Goal: Information Seeking & Learning: Learn about a topic

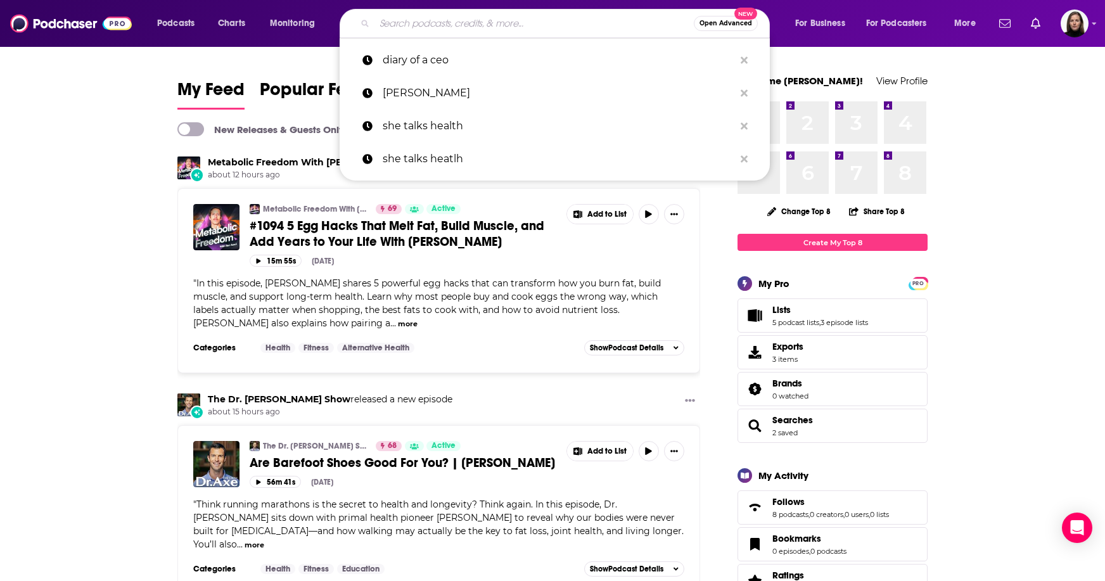
click at [426, 23] on input "Search podcasts, credits, & more..." at bounding box center [534, 23] width 319 height 20
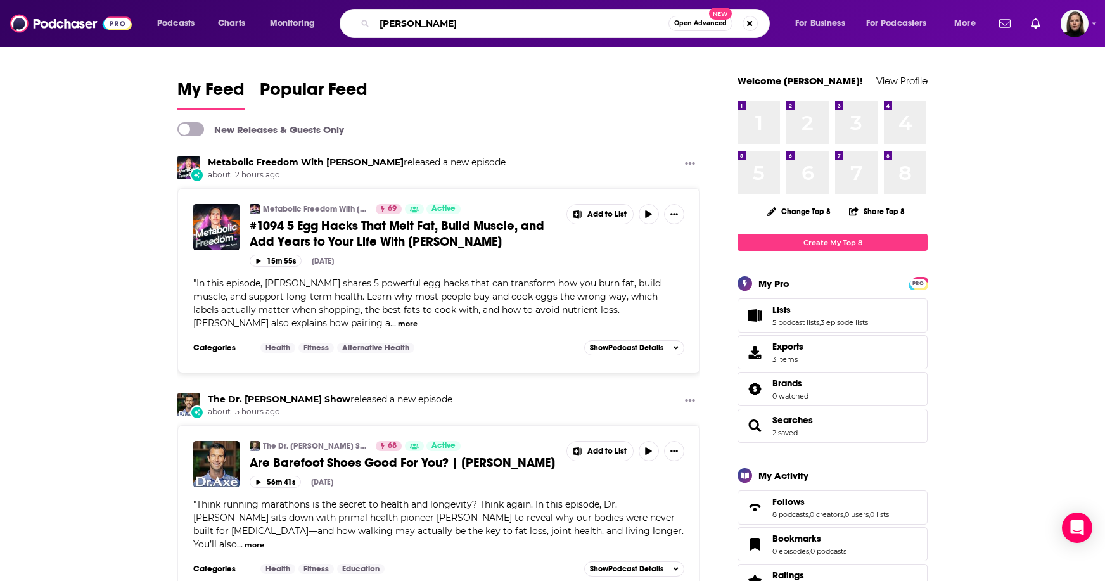
type input "[PERSON_NAME]"
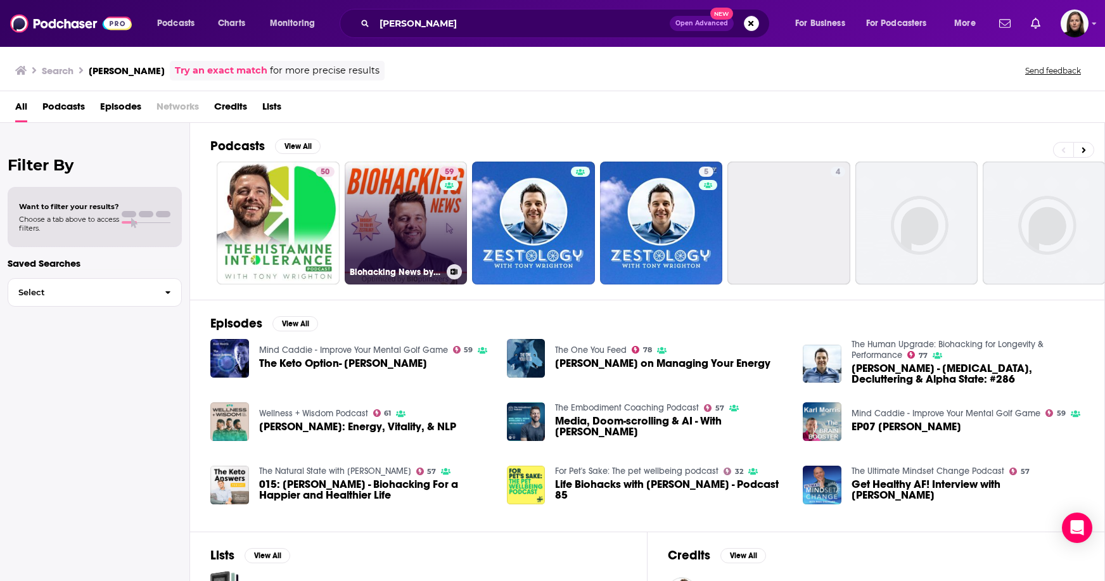
click at [419, 224] on link "59 Biohacking News by Zestology" at bounding box center [406, 223] width 123 height 123
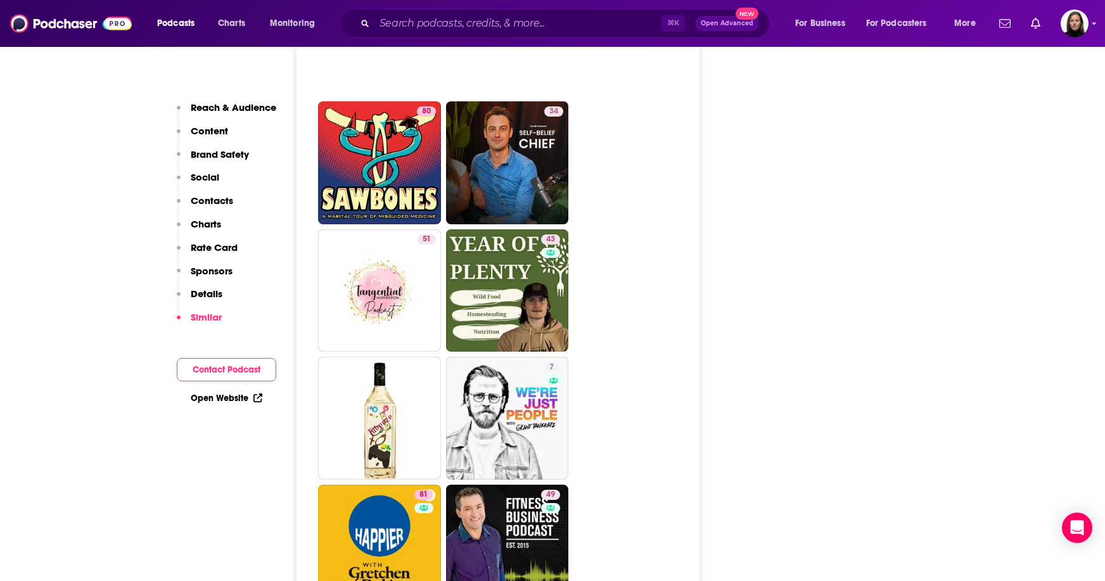
scroll to position [4481, 0]
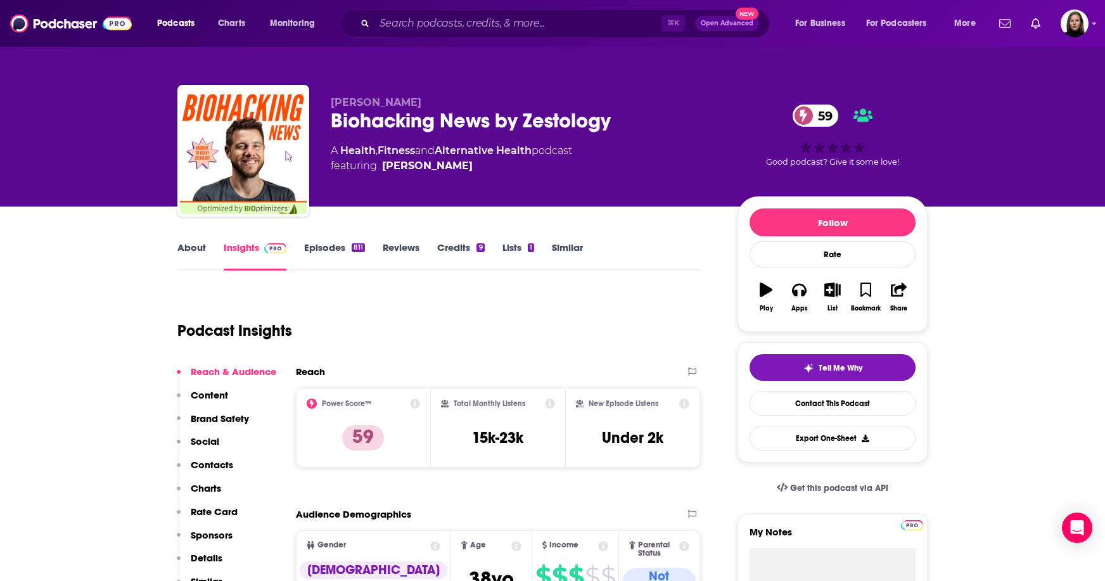
scroll to position [0, 0]
